Goal: Information Seeking & Learning: Learn about a topic

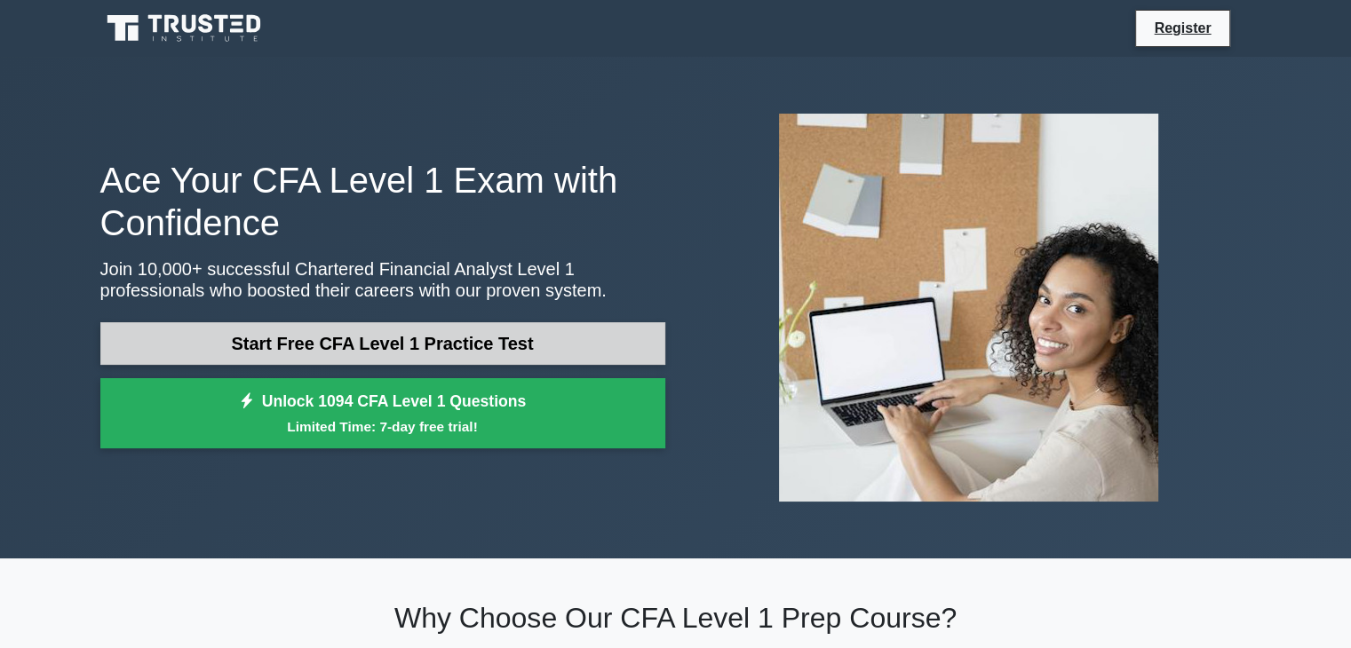
click at [536, 345] on link "Start Free CFA Level 1 Practice Test" at bounding box center [382, 343] width 565 height 43
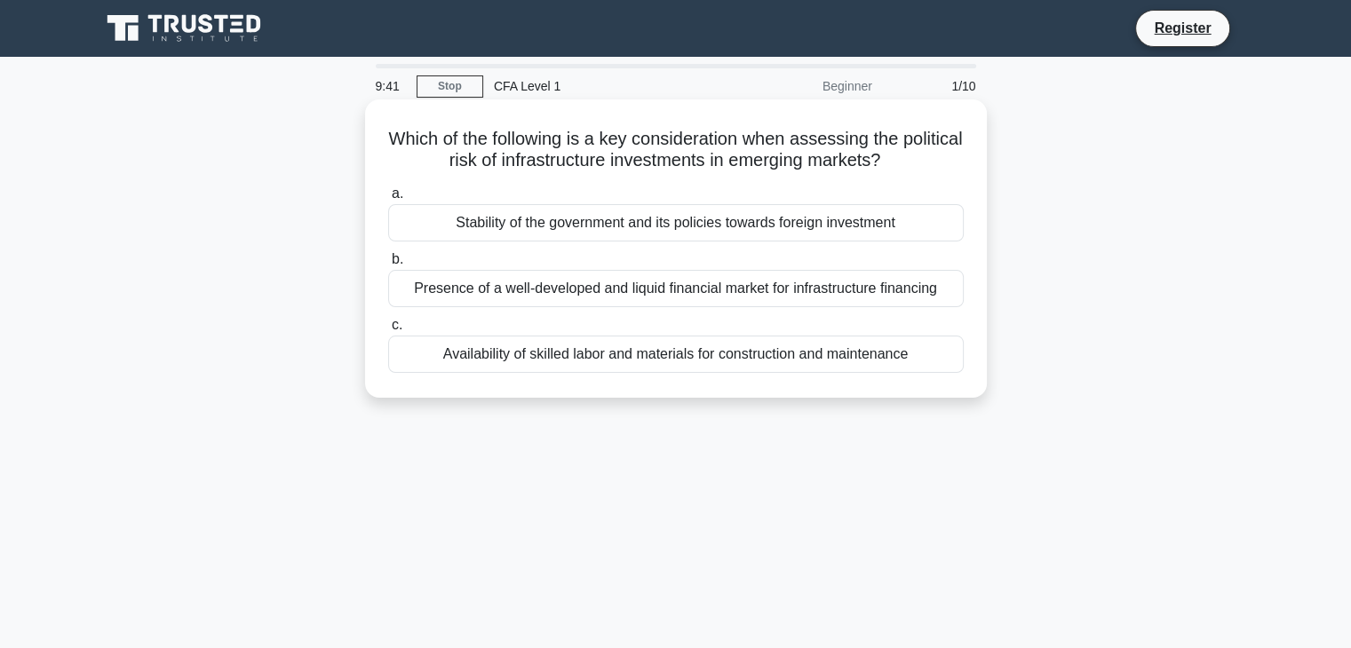
click at [652, 220] on div "Stability of the government and its policies towards foreign investment" at bounding box center [676, 222] width 576 height 37
click at [388, 200] on input "a. Stability of the government and its policies towards foreign investment" at bounding box center [388, 194] width 0 height 12
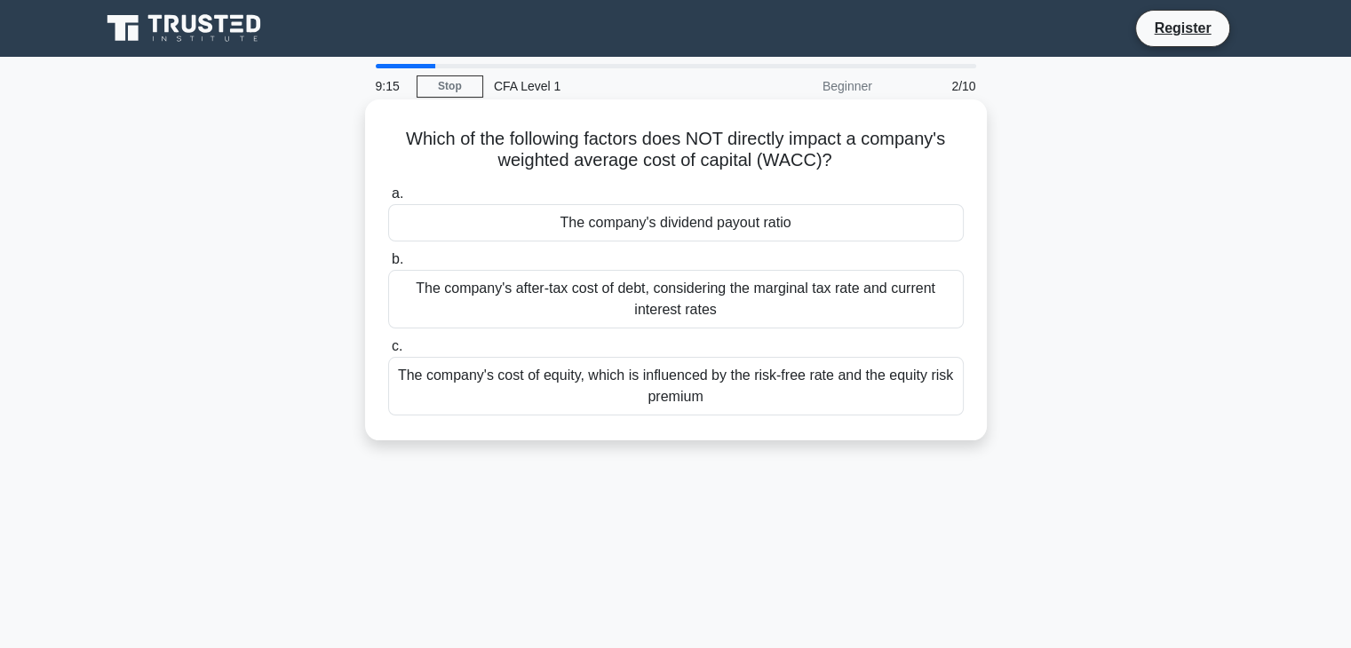
click at [700, 381] on div "The company's cost of equity, which is influenced by the risk-free rate and the…" at bounding box center [676, 386] width 576 height 59
click at [388, 353] on input "c. The company's cost of equity, which is influenced by the risk-free rate and …" at bounding box center [388, 347] width 0 height 12
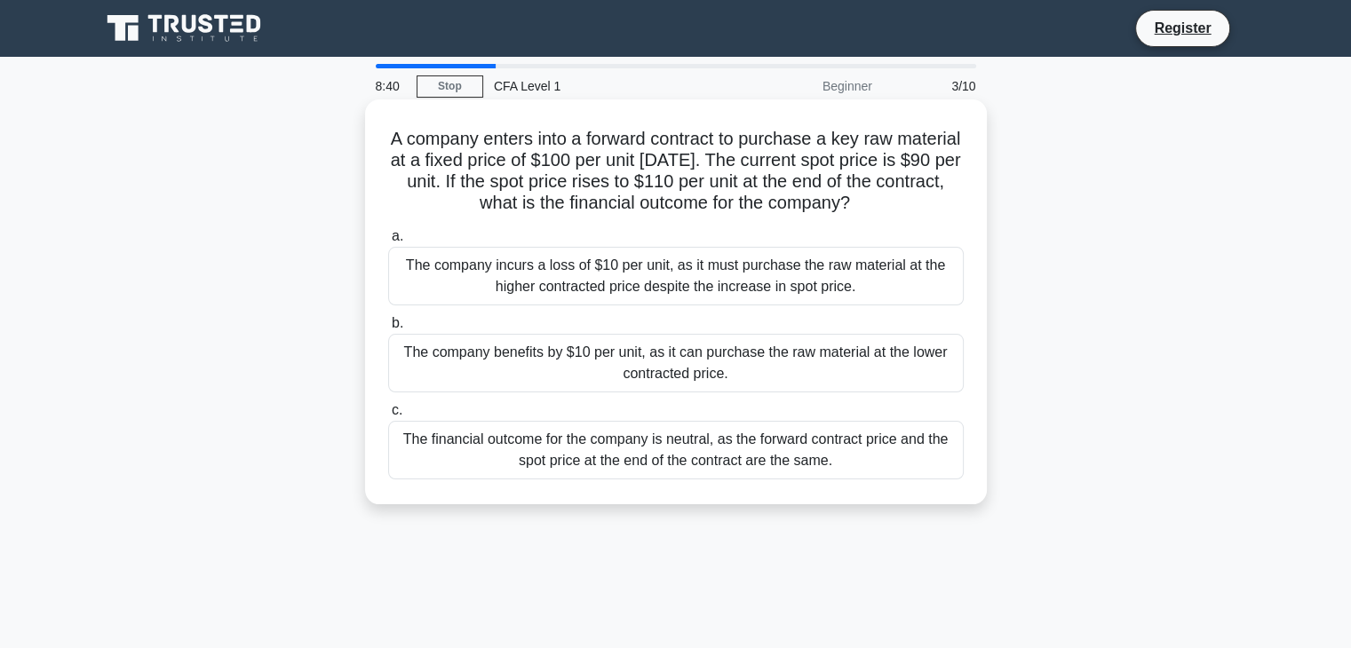
click at [675, 361] on div "The company benefits by $10 per unit, as it can purchase the raw material at th…" at bounding box center [676, 363] width 576 height 59
click at [388, 329] on input "b. The company benefits by $10 per unit, as it can purchase the raw material at…" at bounding box center [388, 324] width 0 height 12
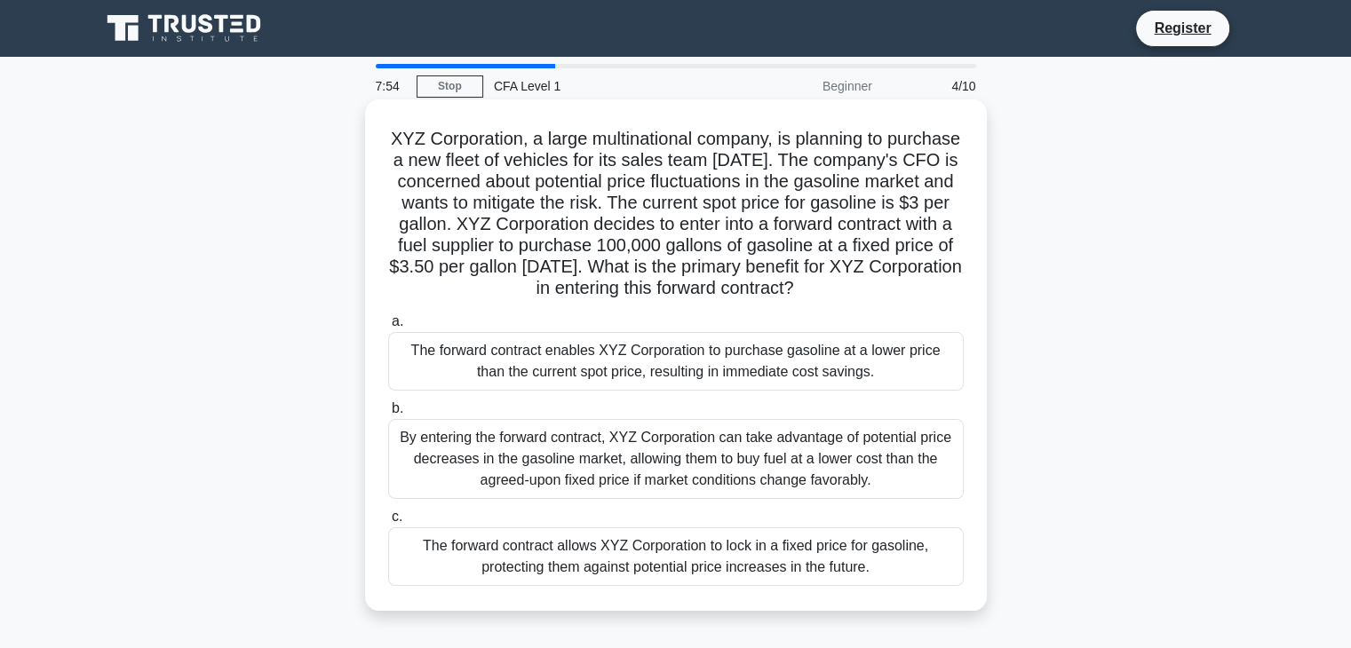
click at [839, 580] on div "The forward contract allows XYZ Corporation to lock in a fixed price for gasoli…" at bounding box center [676, 557] width 576 height 59
click at [388, 523] on input "c. The forward contract allows XYZ Corporation to lock in a fixed price for gas…" at bounding box center [388, 518] width 0 height 12
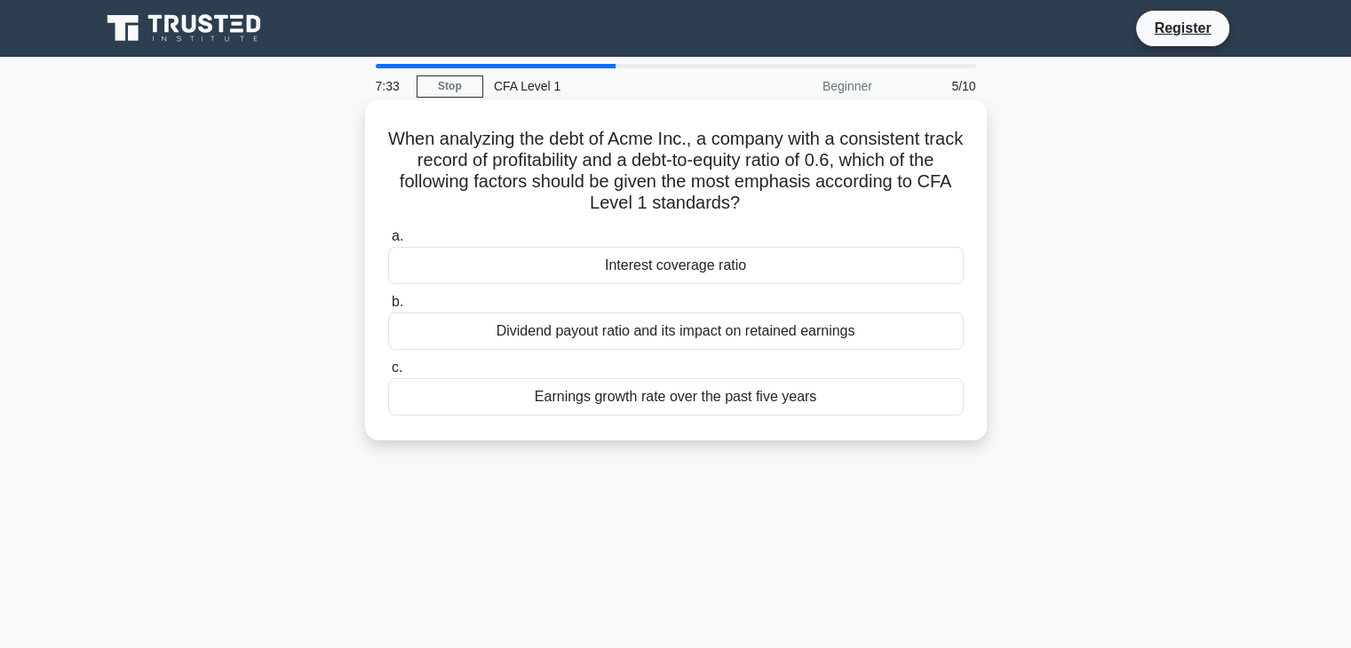
click at [934, 320] on div "Dividend payout ratio and its impact on retained earnings" at bounding box center [676, 331] width 576 height 37
click at [388, 308] on input "b. Dividend payout ratio and its impact on retained earnings" at bounding box center [388, 303] width 0 height 12
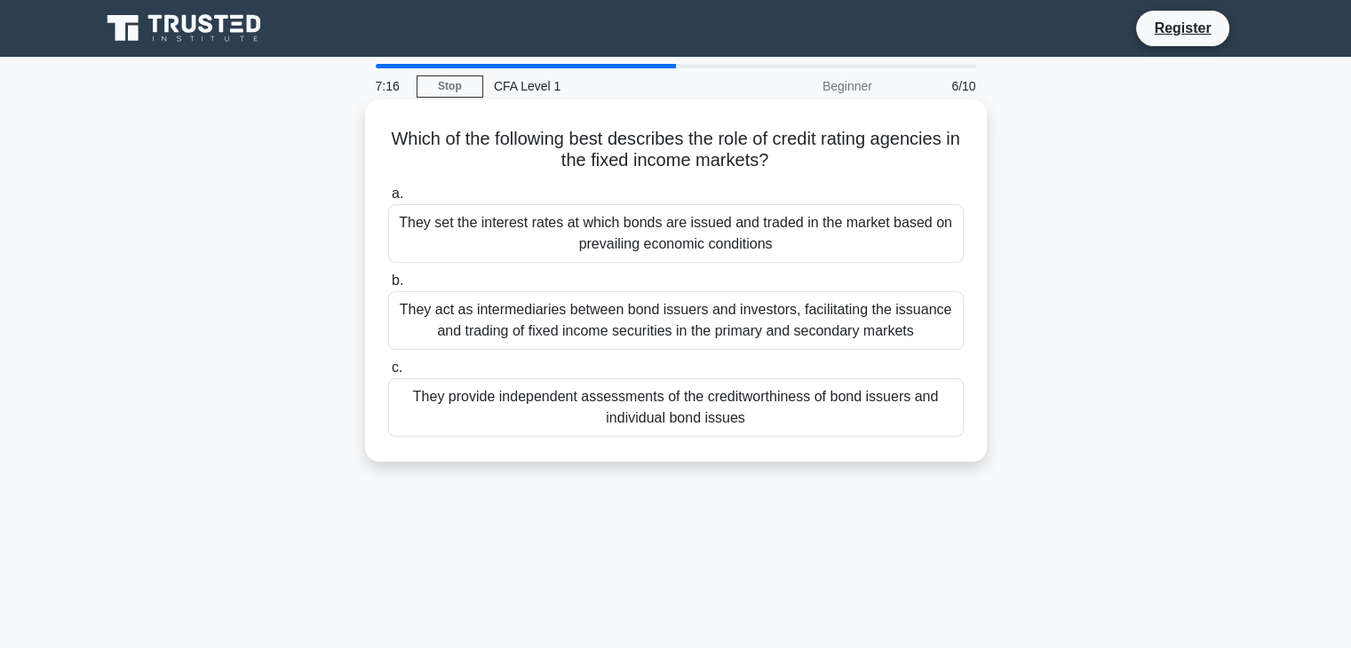
click at [925, 305] on div "They act as intermediaries between bond issuers and investors, facilitating the…" at bounding box center [676, 320] width 576 height 59
click at [388, 287] on input "b. They act as intermediaries between bond issuers and investors, facilitating …" at bounding box center [388, 281] width 0 height 12
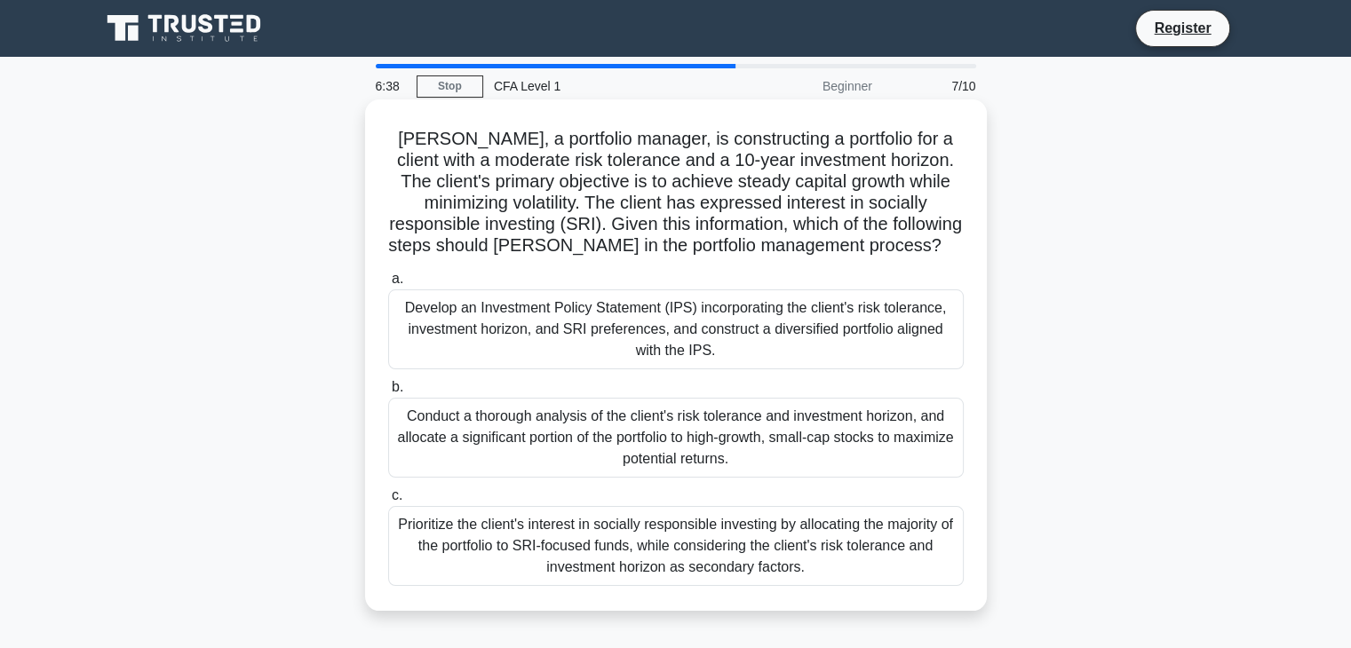
click at [893, 428] on div "Conduct a thorough analysis of the client's risk tolerance and investment horiz…" at bounding box center [676, 438] width 576 height 80
click at [388, 393] on input "b. Conduct a thorough analysis of the client's risk tolerance and investment ho…" at bounding box center [388, 388] width 0 height 12
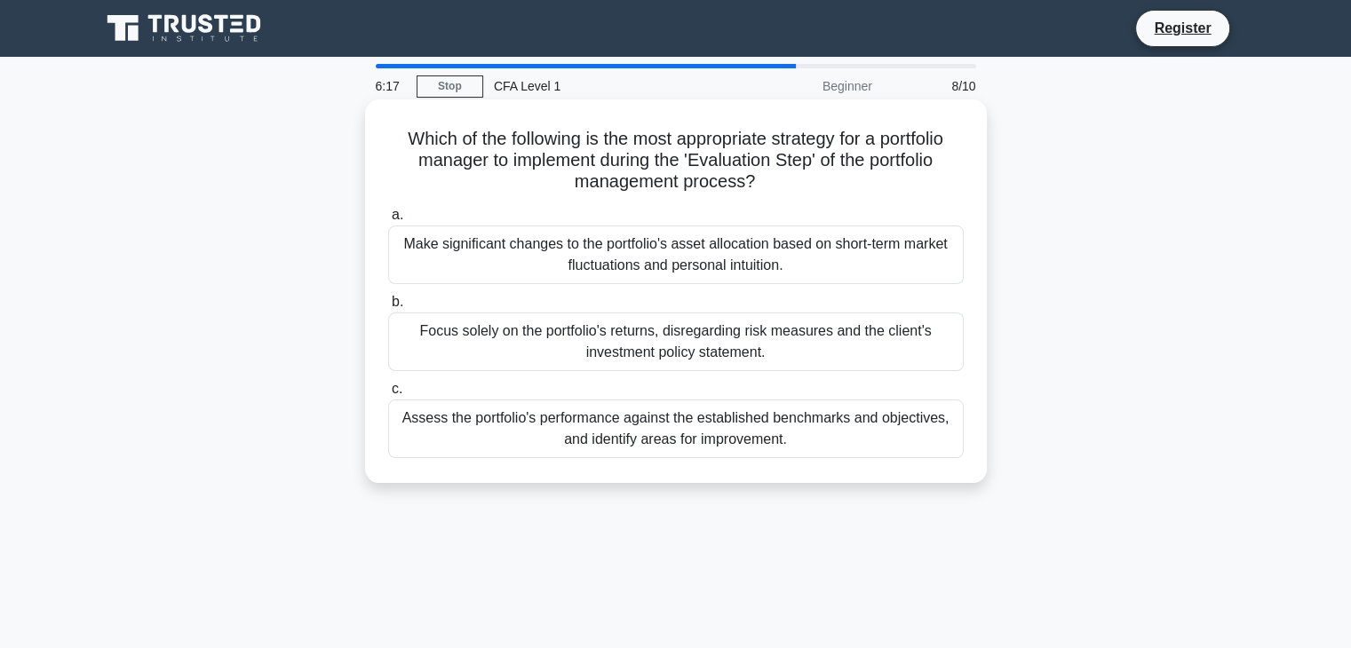
click at [924, 337] on div "Focus solely on the portfolio's returns, disregarding risk measures and the cli…" at bounding box center [676, 342] width 576 height 59
click at [388, 308] on input "b. Focus solely on the portfolio's returns, disregarding risk measures and the …" at bounding box center [388, 303] width 0 height 12
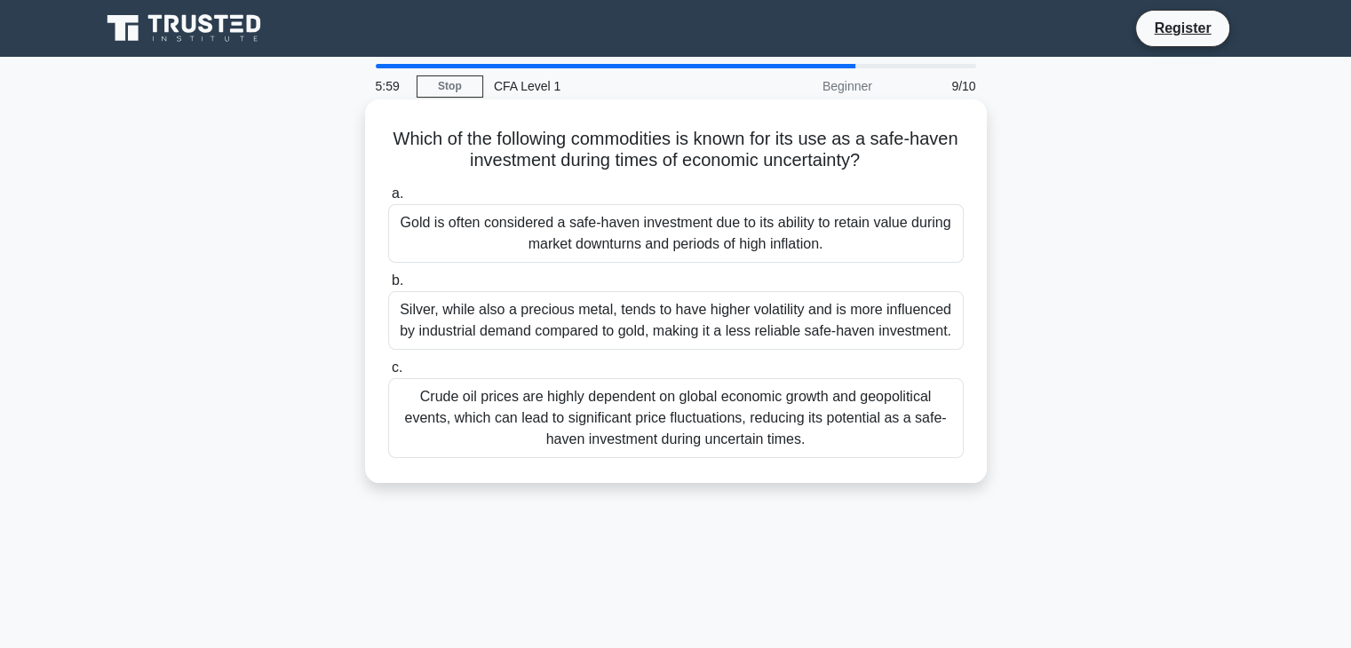
click at [939, 226] on div "Gold is often considered a safe-haven investment due to its ability to retain v…" at bounding box center [676, 233] width 576 height 59
click at [388, 200] on input "a. Gold is often considered a safe-haven investment due to its ability to retai…" at bounding box center [388, 194] width 0 height 12
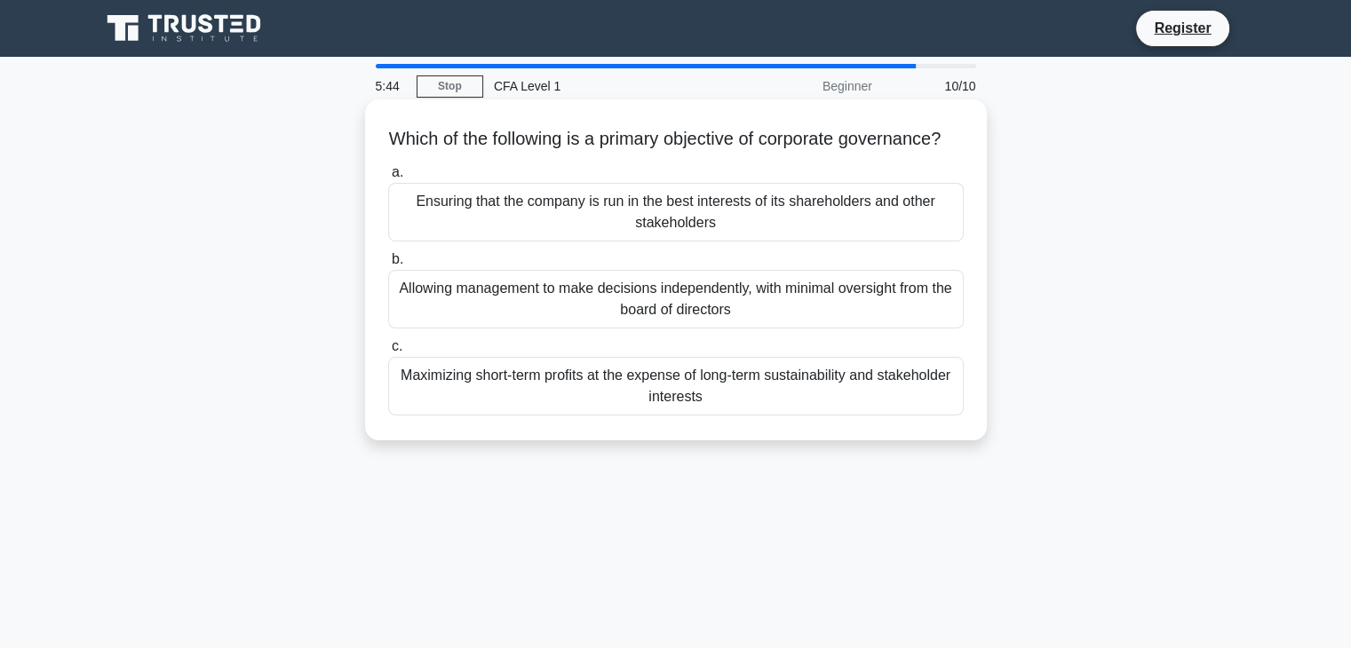
click at [876, 242] on div "Ensuring that the company is run in the best interests of its shareholders and …" at bounding box center [676, 212] width 576 height 59
click at [388, 179] on input "a. Ensuring that the company is run in the best interests of its shareholders a…" at bounding box center [388, 173] width 0 height 12
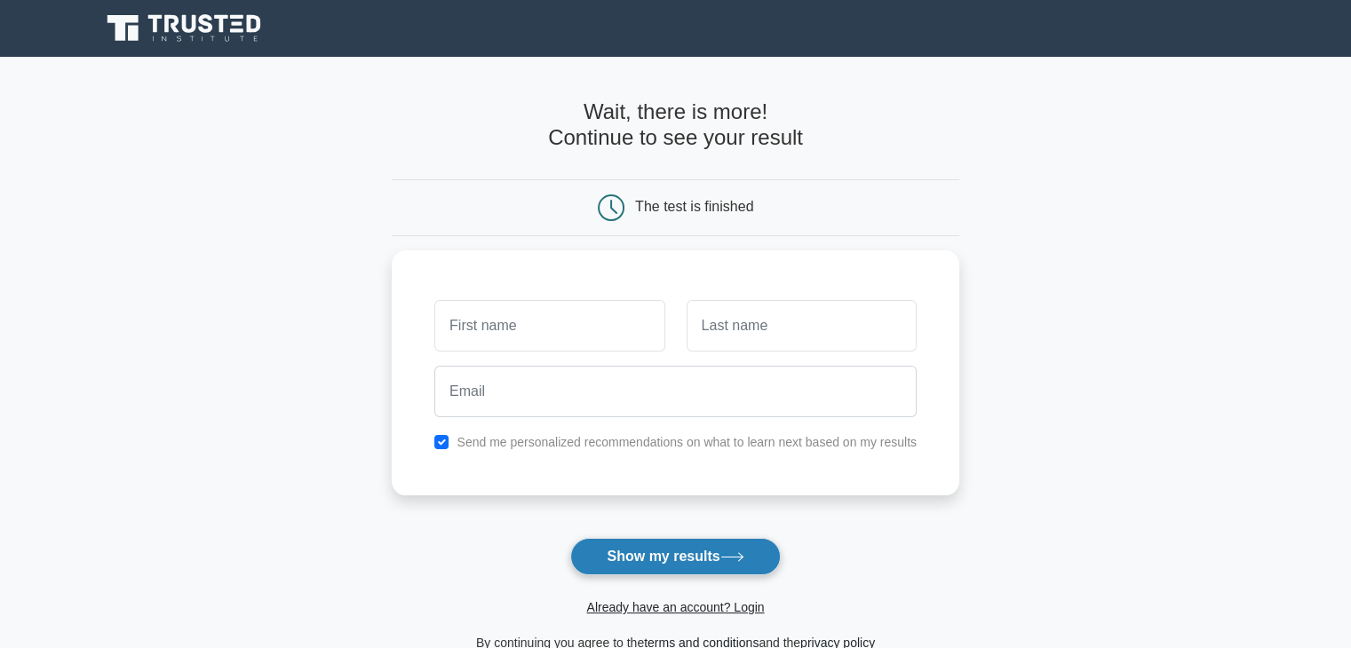
click at [677, 553] on button "Show my results" at bounding box center [675, 556] width 210 height 37
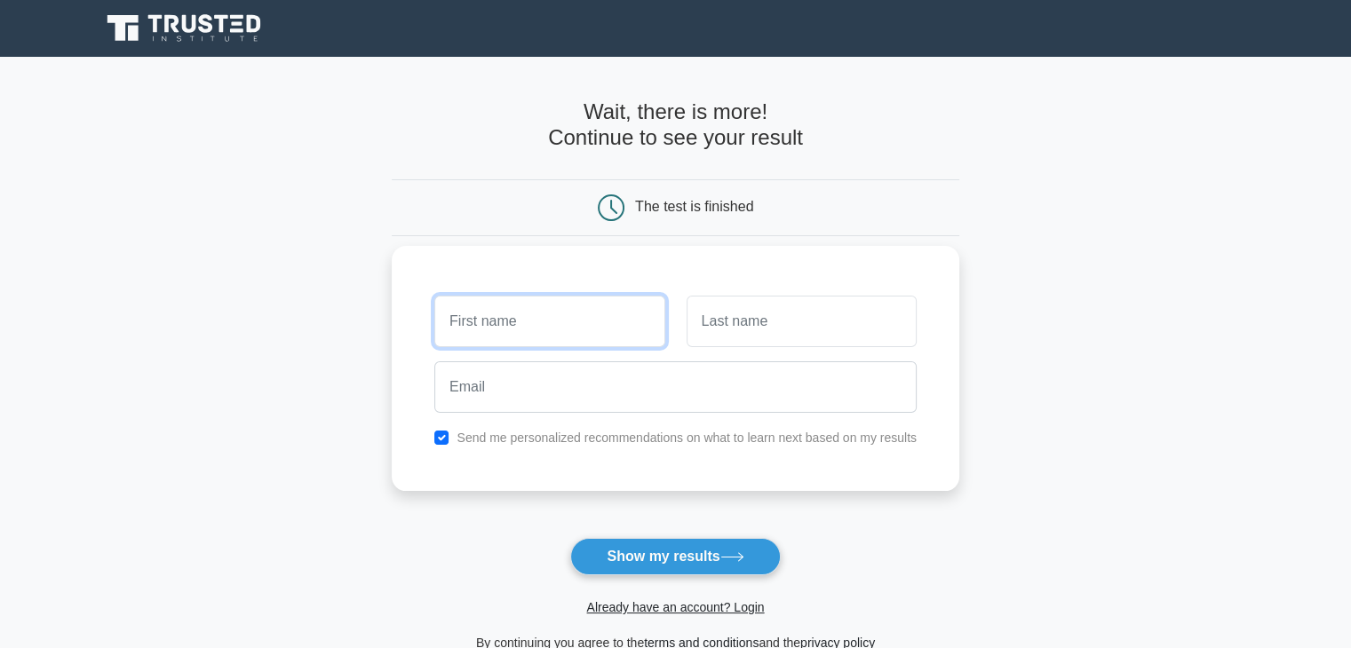
click at [622, 341] on input "text" at bounding box center [549, 322] width 230 height 52
type input "[PERSON_NAME]"
click at [703, 338] on input "text" at bounding box center [802, 322] width 230 height 52
type input "Surana"
click at [703, 416] on div at bounding box center [676, 387] width 504 height 66
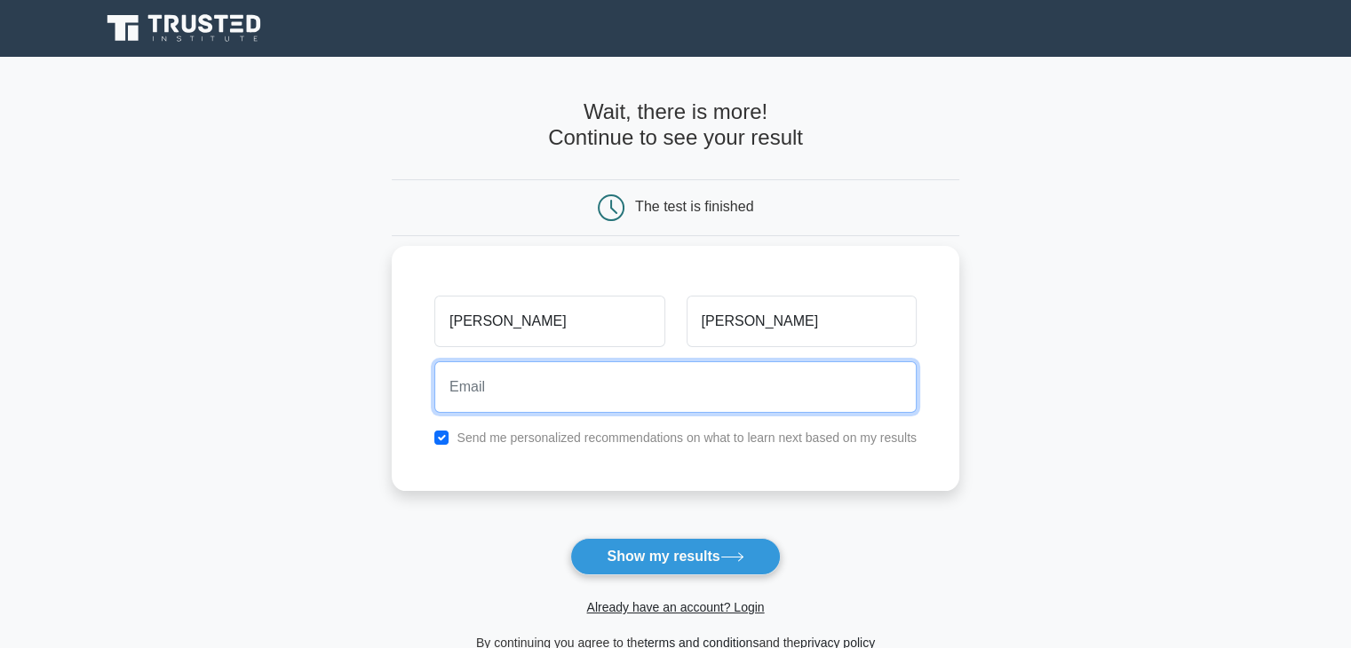
click at [713, 402] on input "email" at bounding box center [675, 387] width 482 height 52
type input "manassurana2512@gmail.com"
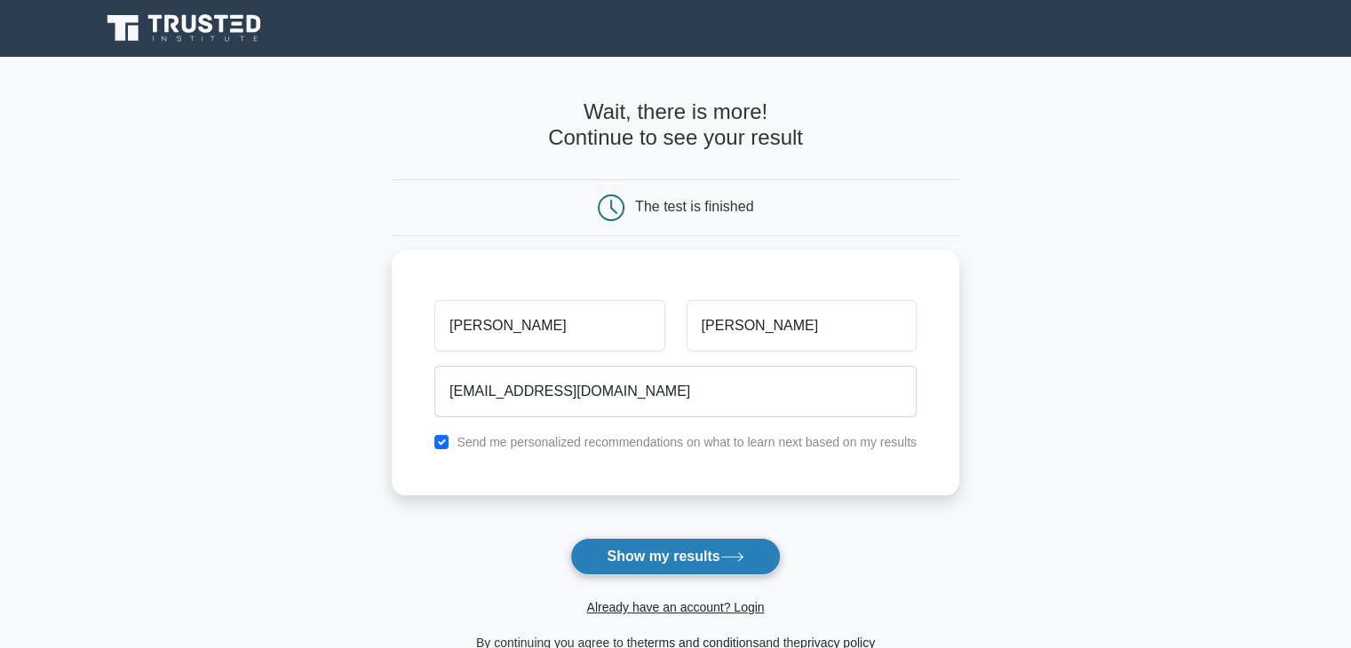
click at [707, 559] on button "Show my results" at bounding box center [675, 556] width 210 height 37
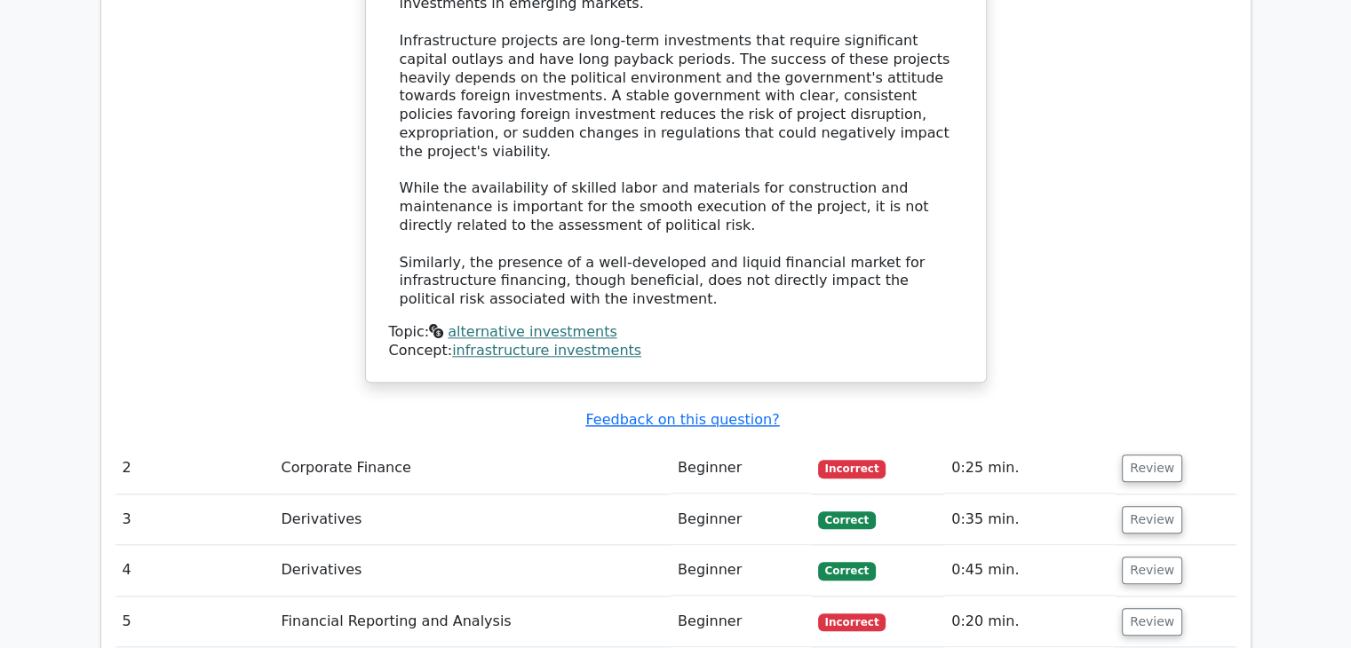
scroll to position [1879, 0]
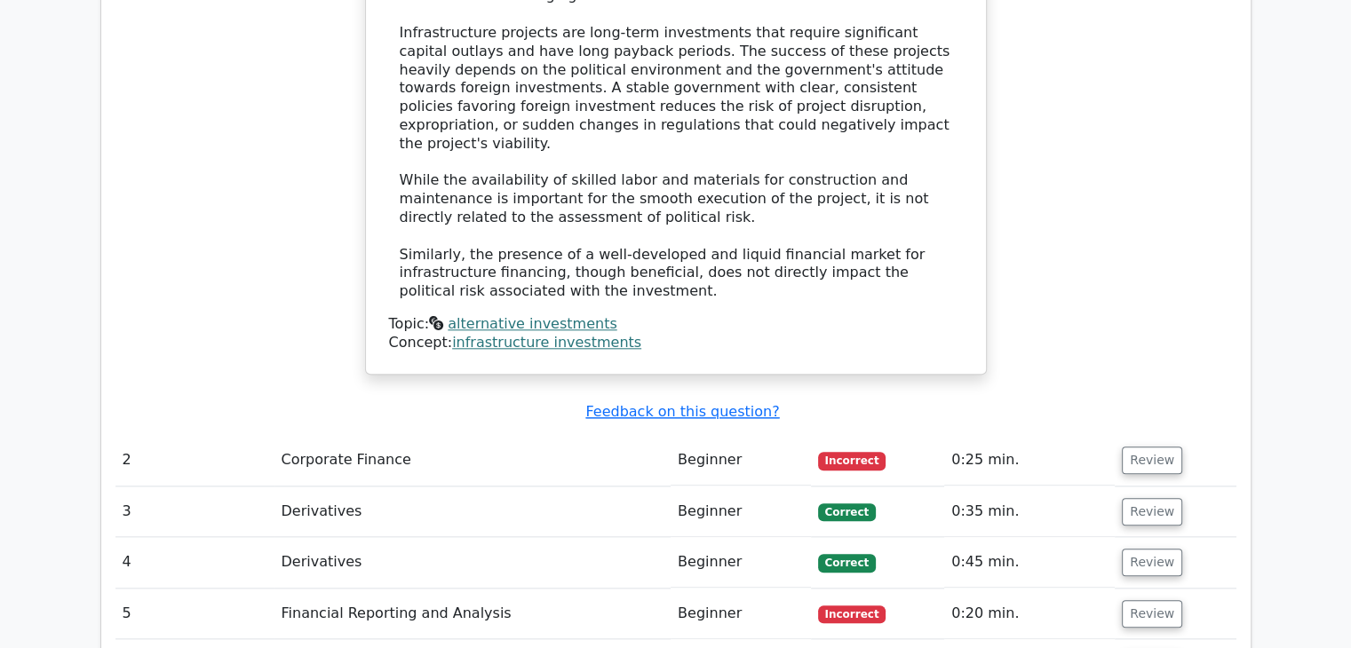
click at [1143, 435] on td "Review" at bounding box center [1175, 460] width 121 height 51
click at [1145, 447] on button "Review" at bounding box center [1152, 461] width 60 height 28
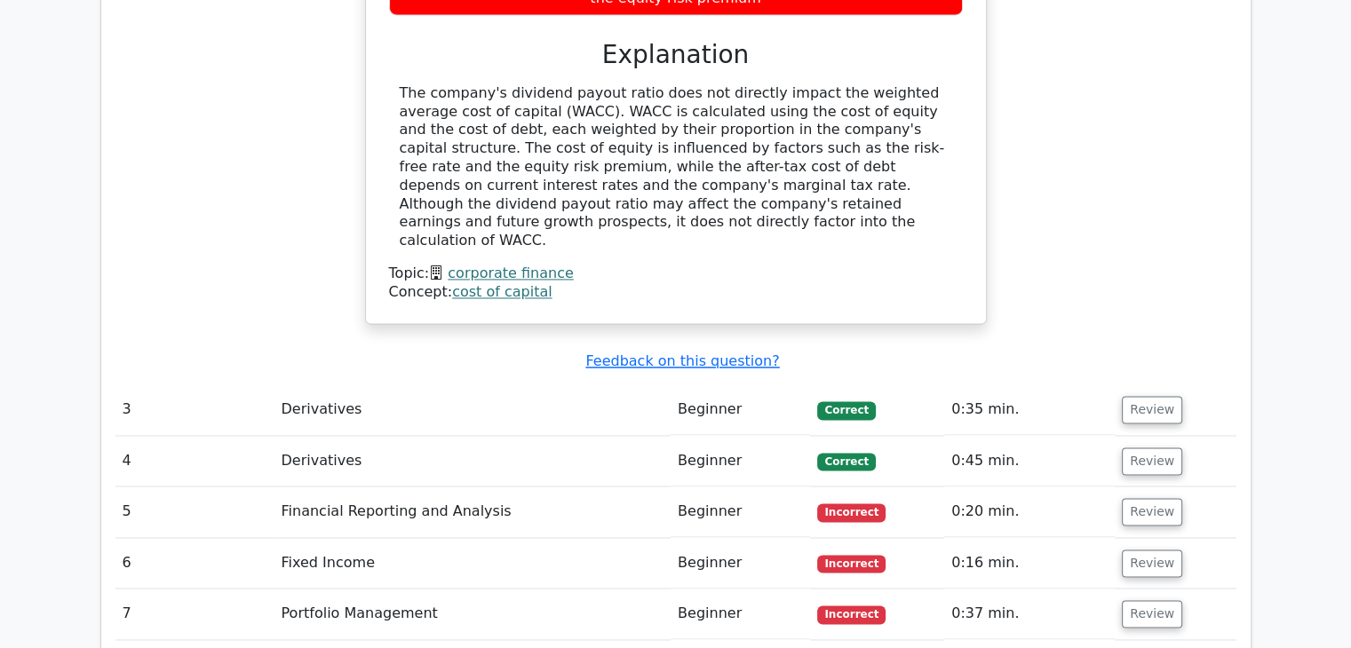
scroll to position [2645, 0]
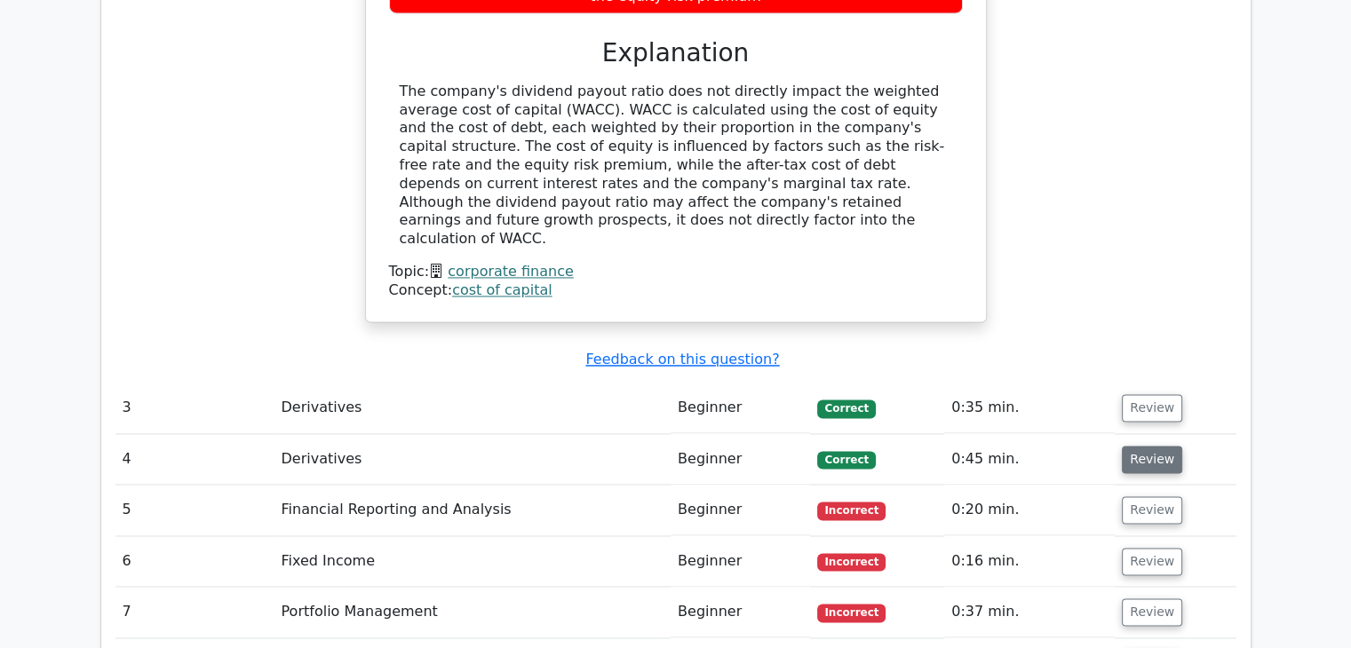
click at [1151, 446] on button "Review" at bounding box center [1152, 460] width 60 height 28
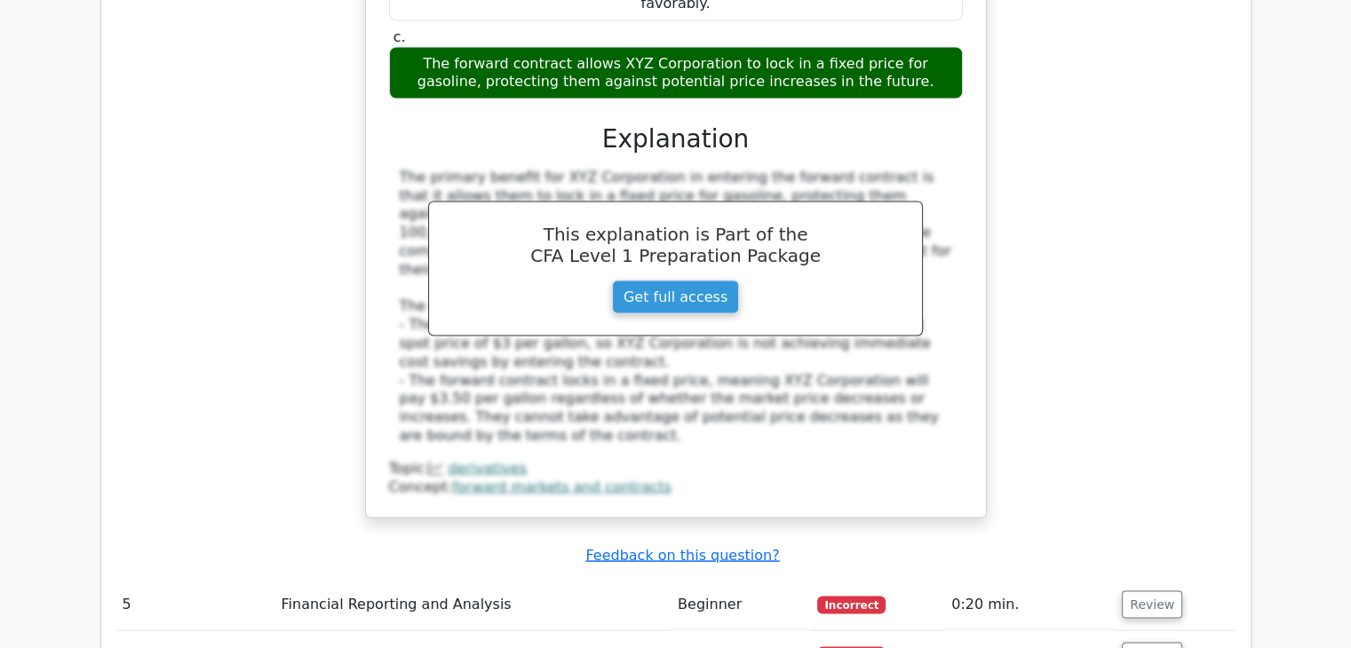
scroll to position [3529, 0]
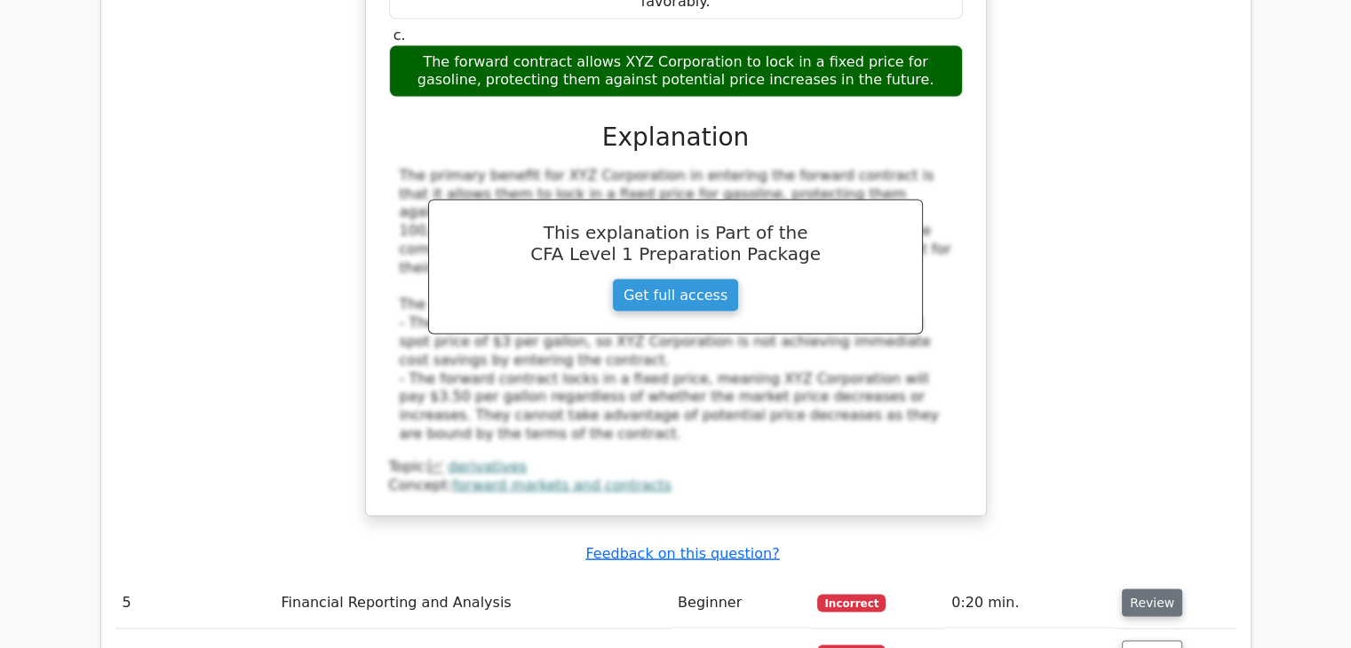
click at [1155, 590] on button "Review" at bounding box center [1152, 604] width 60 height 28
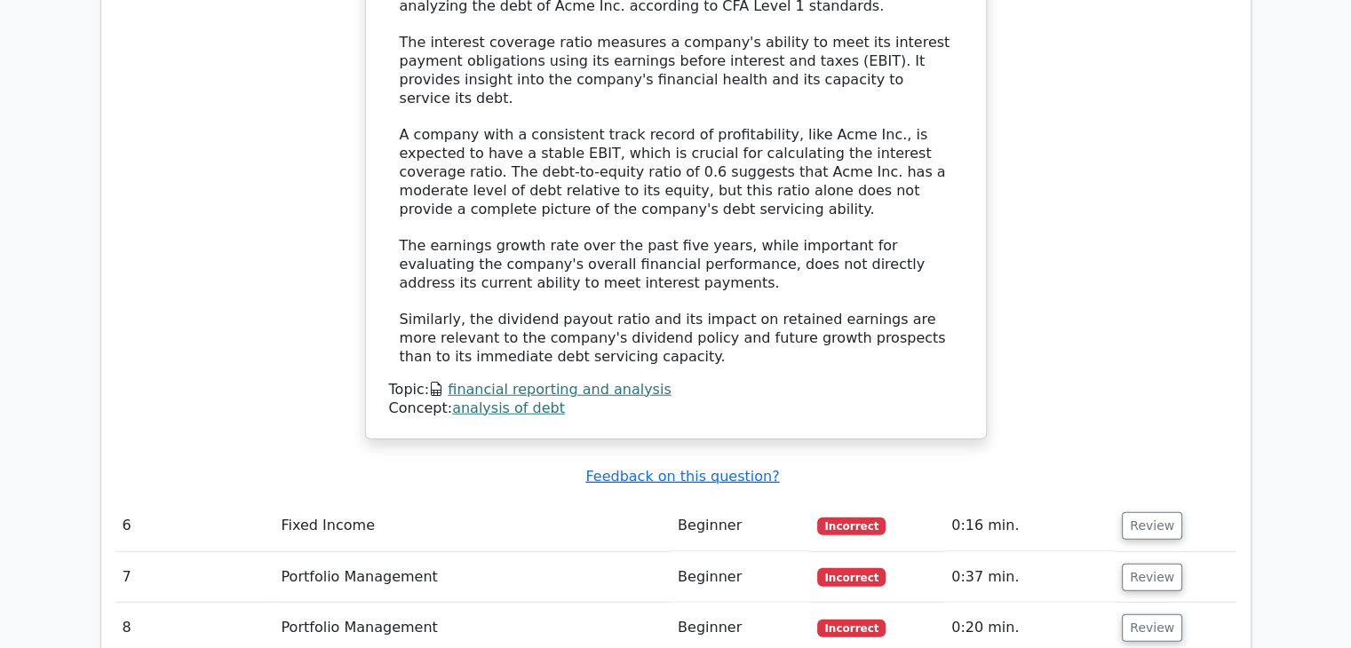
scroll to position [4547, 0]
click at [1154, 512] on button "Review" at bounding box center [1152, 526] width 60 height 28
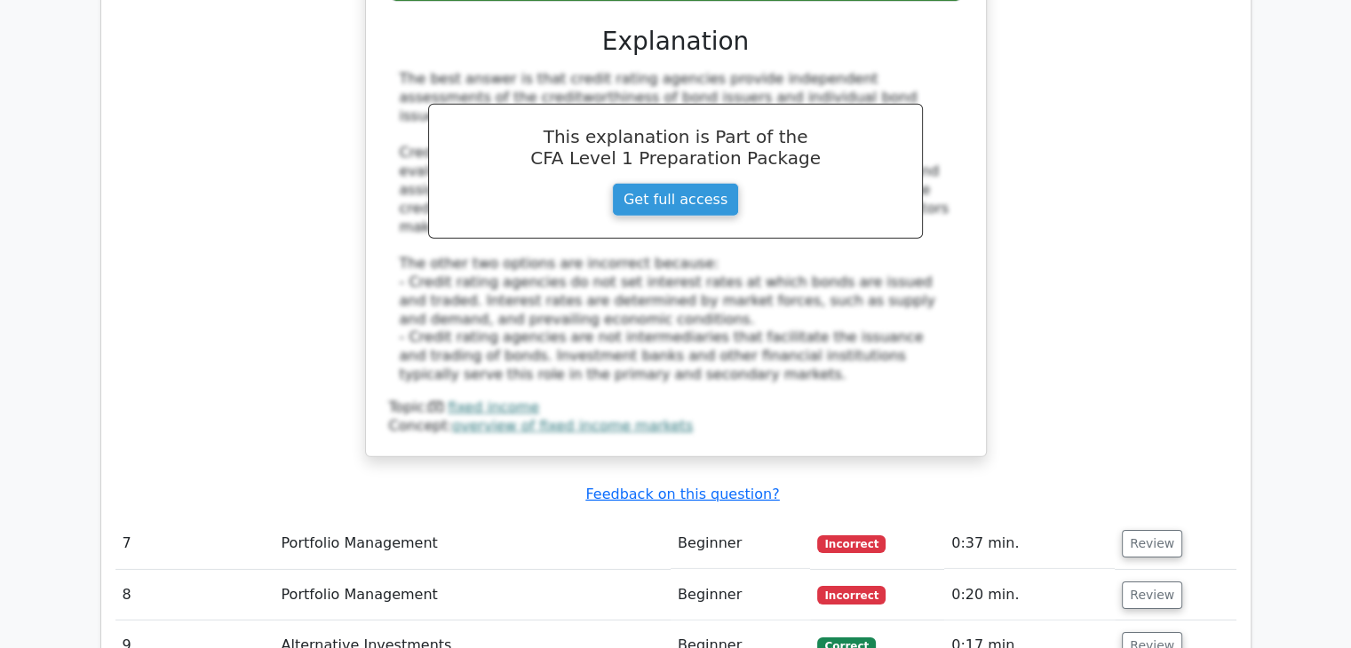
scroll to position [5444, 0]
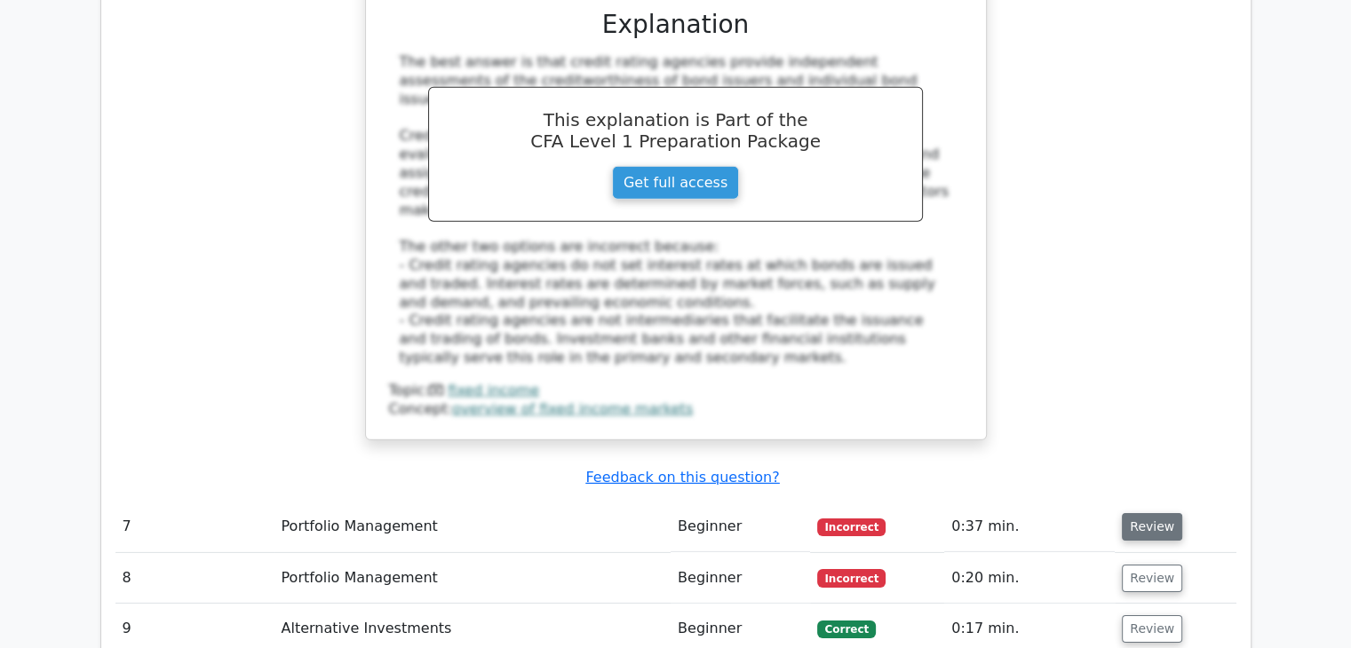
click at [1139, 513] on button "Review" at bounding box center [1152, 527] width 60 height 28
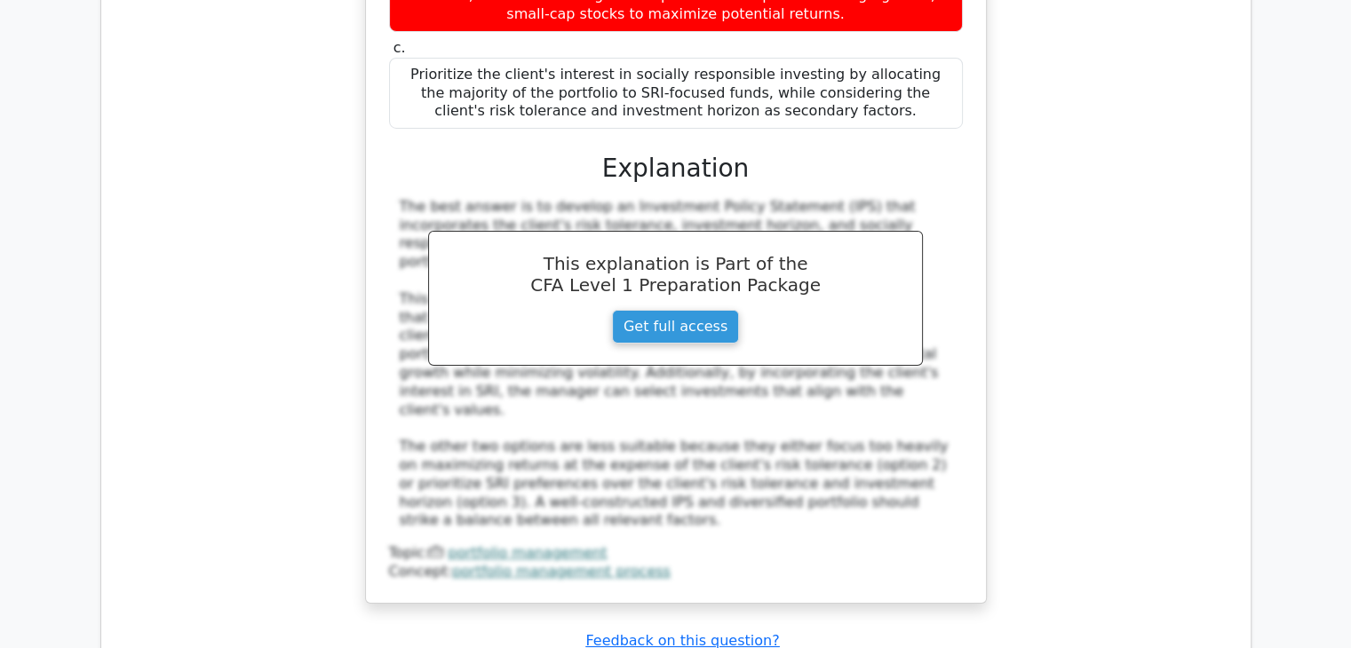
scroll to position [6344, 0]
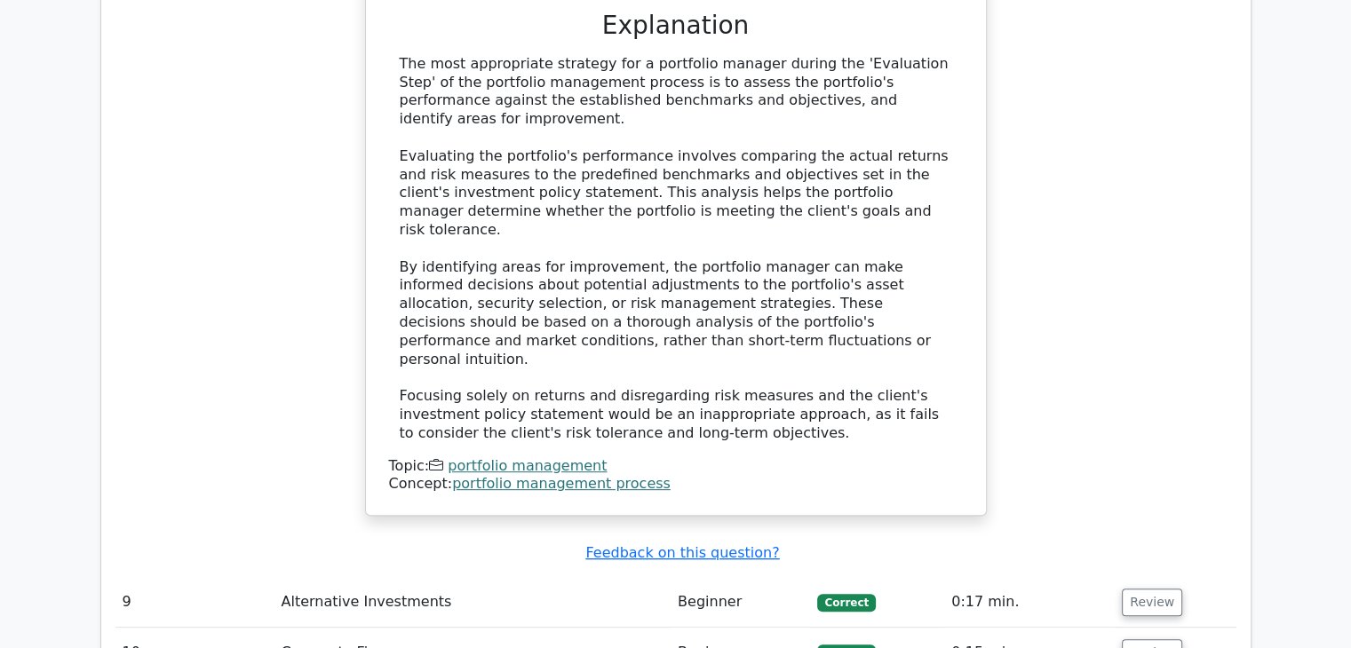
scroll to position [7403, 0]
click at [1149, 589] on button "Review" at bounding box center [1152, 603] width 60 height 28
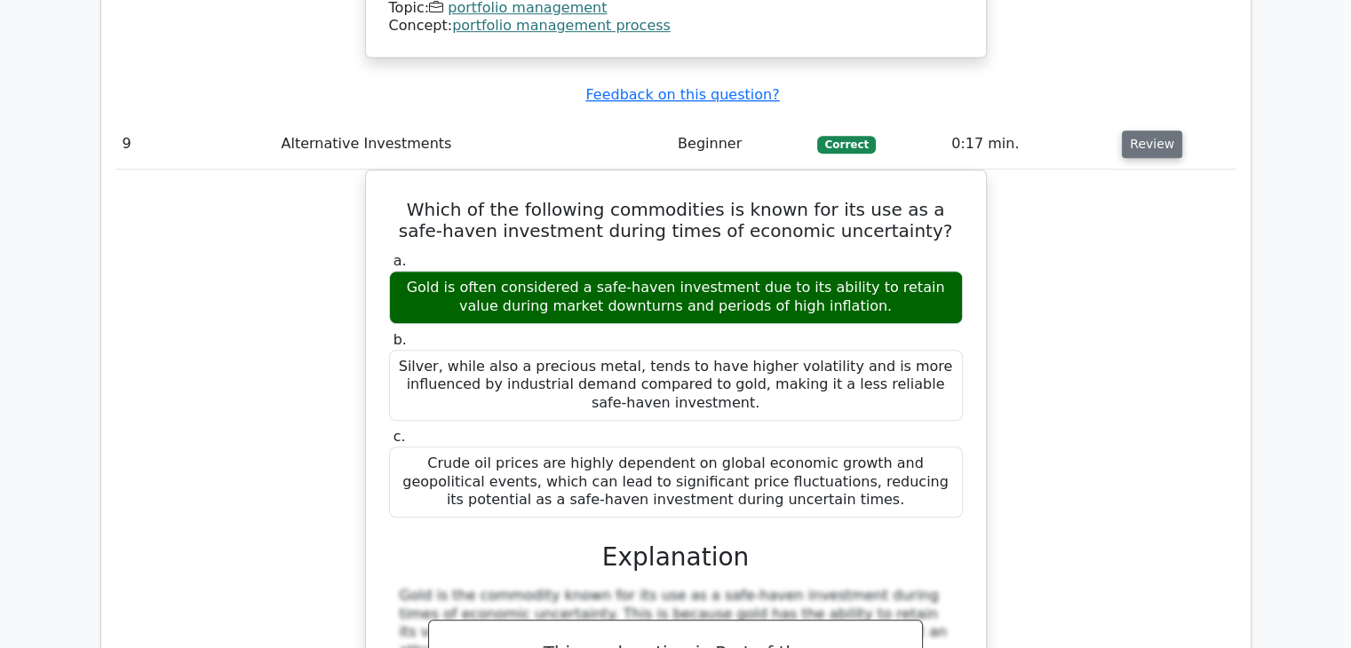
scroll to position [7864, 0]
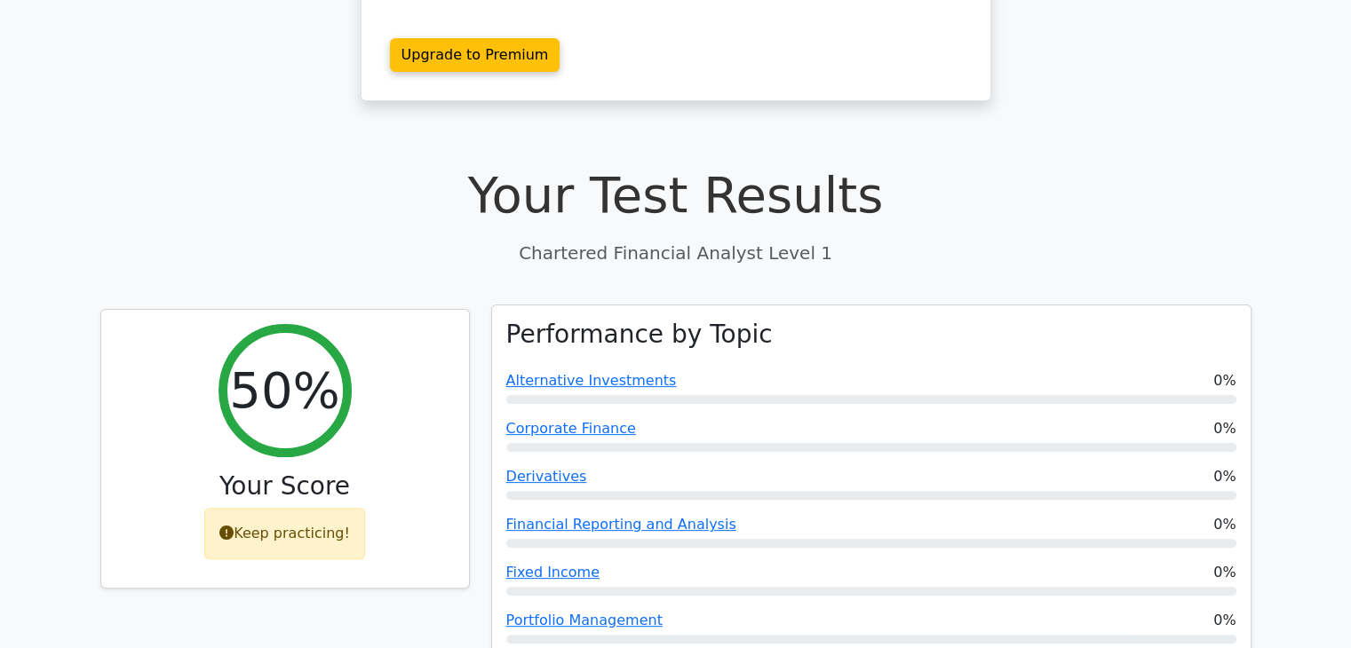
scroll to position [378, 0]
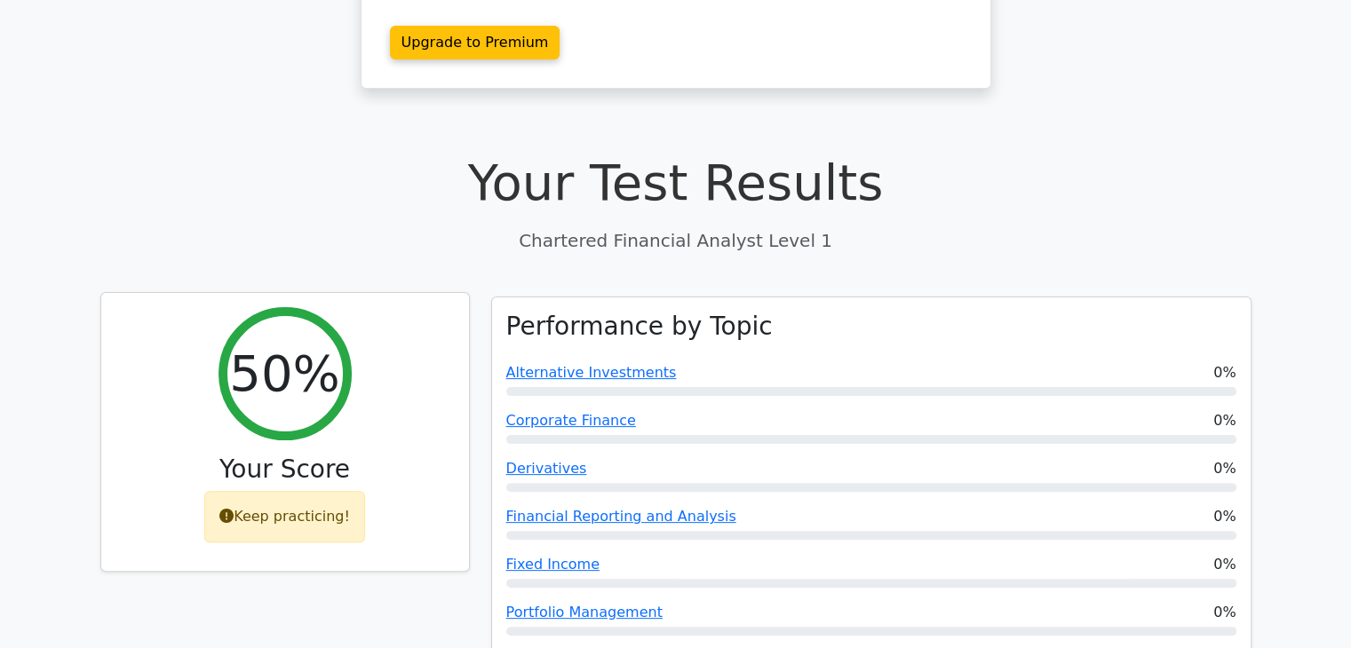
click at [322, 491] on div "Keep practicing!" at bounding box center [284, 517] width 161 height 52
click at [396, 461] on div "50% Your Score Keep practicing!" at bounding box center [285, 432] width 368 height 279
click at [281, 344] on h2 "50%" at bounding box center [284, 374] width 110 height 60
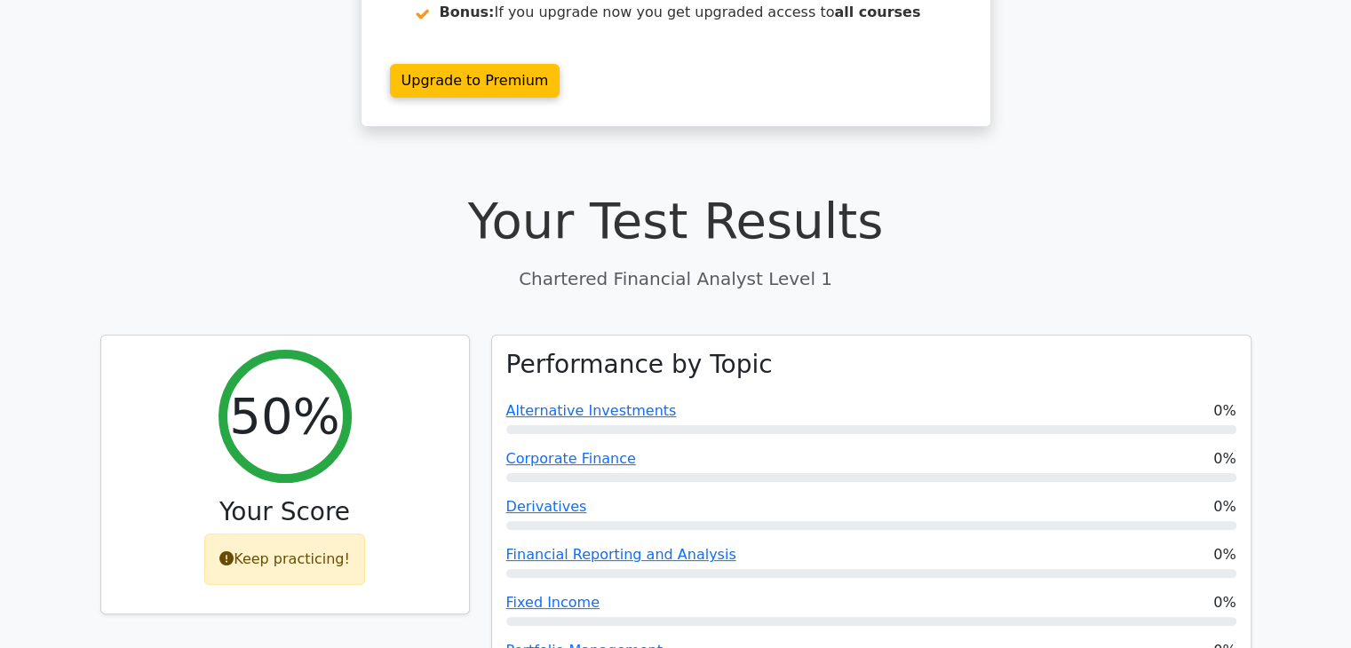
scroll to position [364, 0]
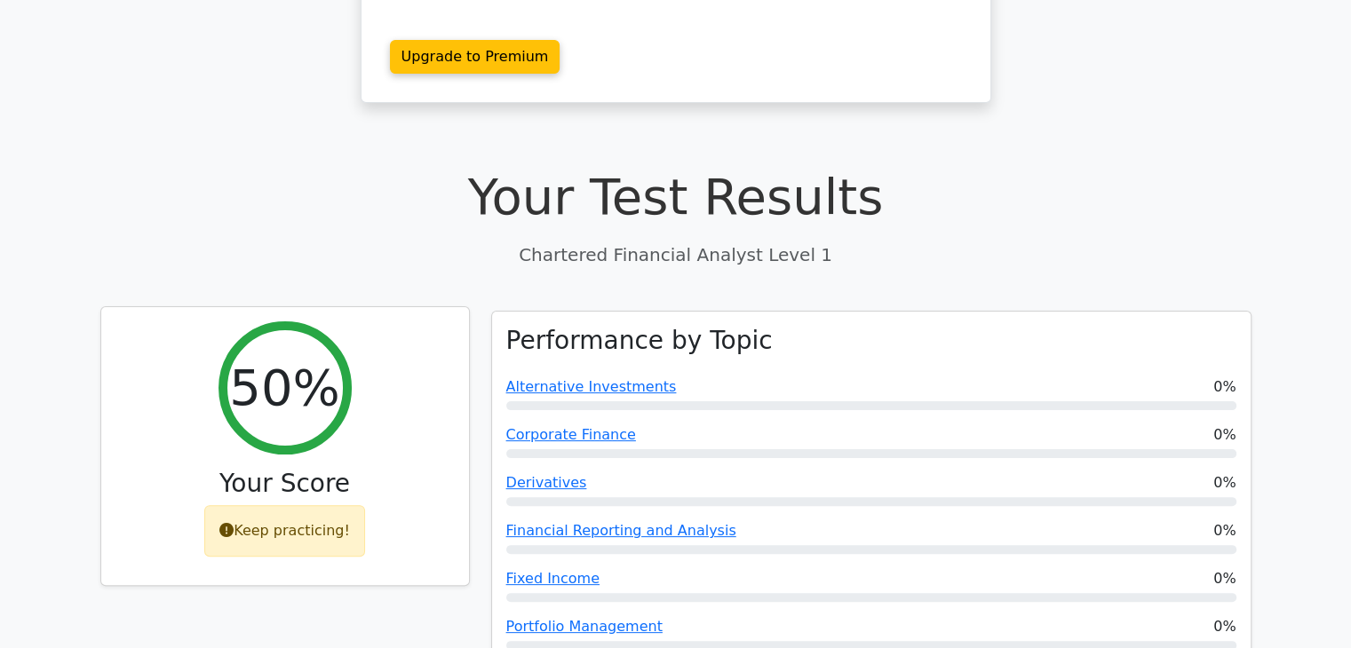
click at [295, 505] on div "Keep practicing!" at bounding box center [284, 531] width 161 height 52
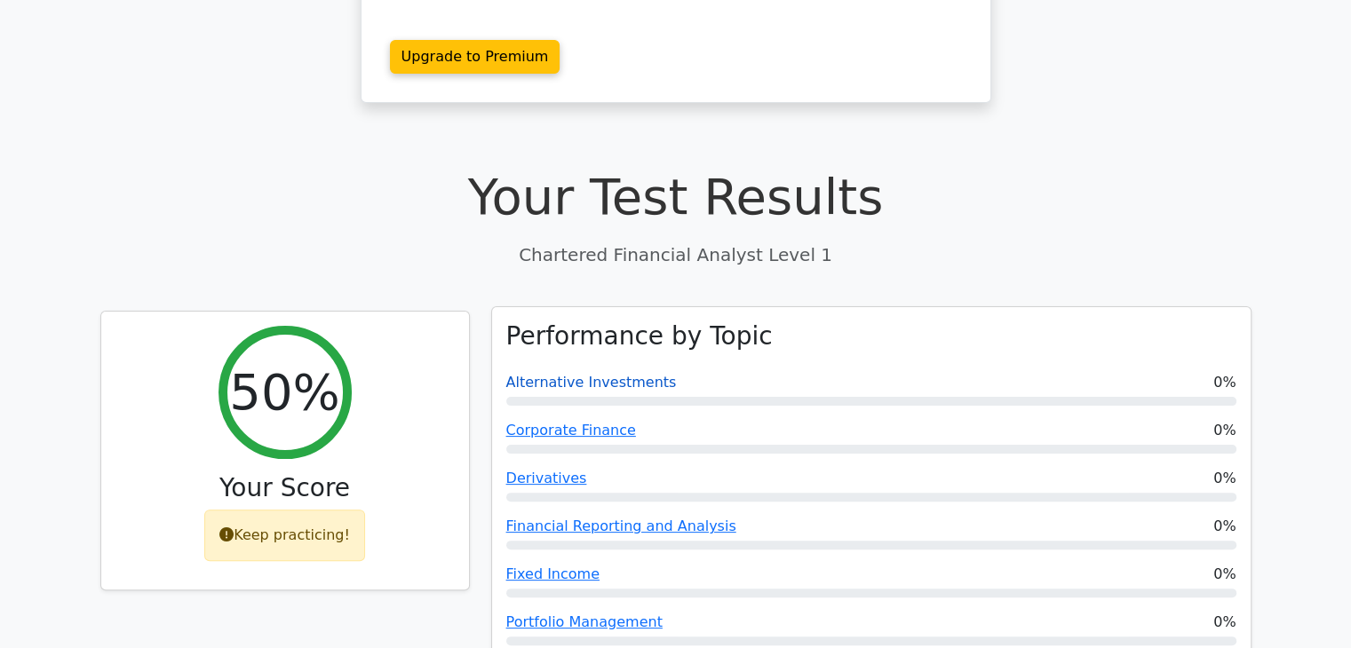
click at [579, 374] on link "Alternative Investments" at bounding box center [591, 382] width 171 height 17
